Goal: Entertainment & Leisure: Consume media (video, audio)

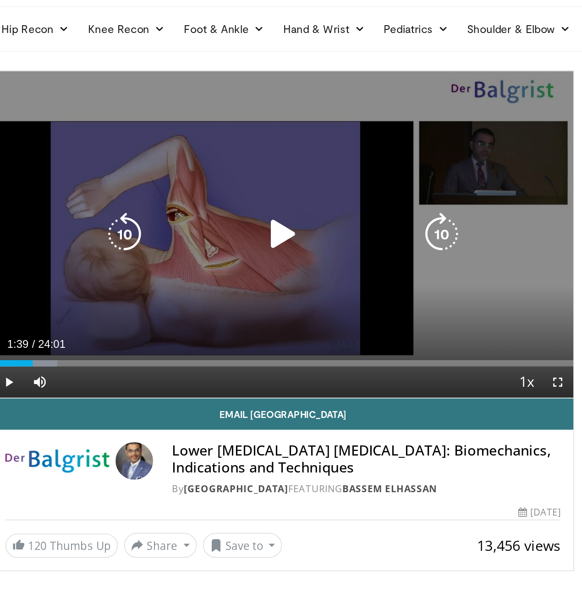
click at [198, 170] on icon "Video Player" at bounding box center [200, 167] width 26 height 26
click at [197, 171] on icon "Video Player" at bounding box center [200, 167] width 26 height 26
click at [203, 167] on icon "Video Player" at bounding box center [200, 167] width 26 height 26
click at [165, 189] on div "10 seconds Tap to unmute" at bounding box center [200, 167] width 341 height 192
click at [201, 167] on icon "Video Player" at bounding box center [200, 167] width 26 height 26
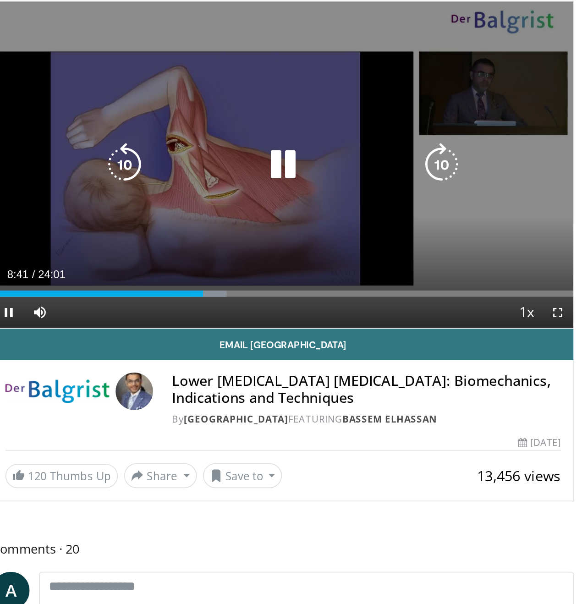
click at [205, 170] on icon "Video Player" at bounding box center [200, 167] width 26 height 26
click at [197, 170] on icon "Video Player" at bounding box center [200, 167] width 26 height 26
click at [277, 172] on div "Video Player" at bounding box center [201, 167] width 204 height 18
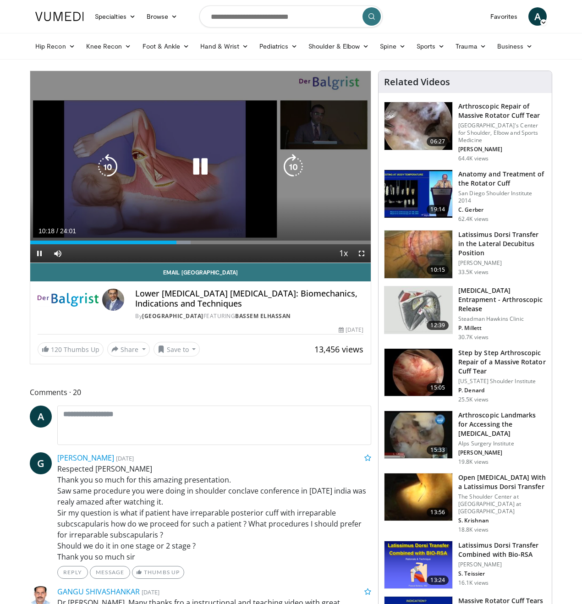
click at [207, 170] on icon "Video Player" at bounding box center [200, 167] width 26 height 26
click at [203, 170] on icon "Video Player" at bounding box center [200, 167] width 26 height 26
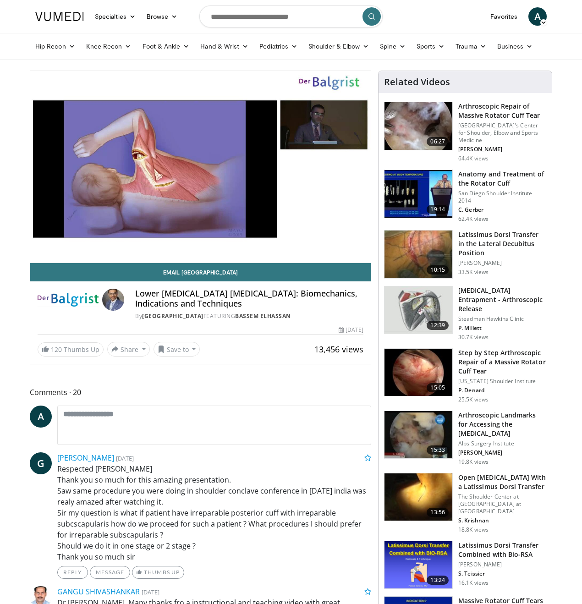
click at [201, 244] on video-js "**********" at bounding box center [200, 167] width 341 height 192
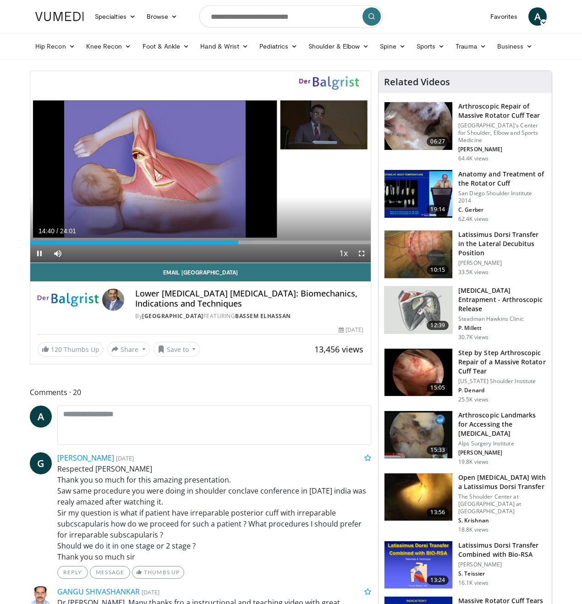
click at [334, 232] on div "Current Time 14:40 / Duration 24:01" at bounding box center [200, 231] width 341 height 8
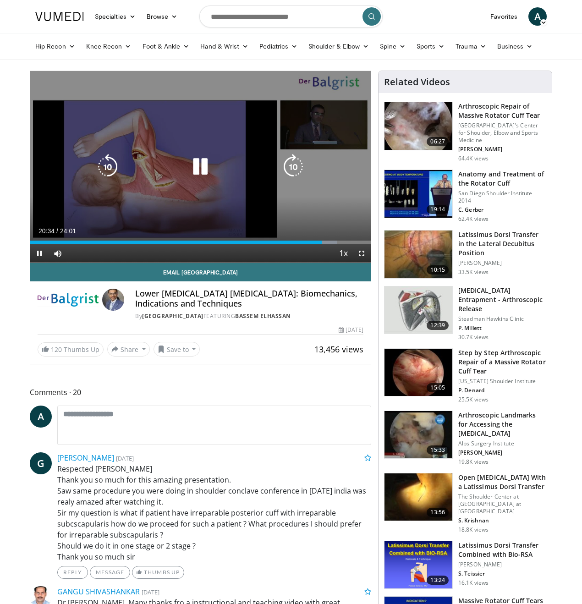
click at [171, 181] on div "10 seconds Tap to unmute" at bounding box center [200, 167] width 341 height 192
click at [203, 168] on icon "Video Player" at bounding box center [200, 167] width 26 height 26
click at [200, 168] on icon "Video Player" at bounding box center [200, 167] width 26 height 26
